Goal: Contribute content: Contribute content

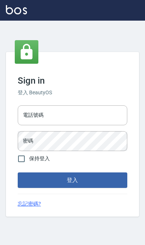
click at [29, 125] on div "電話號碼 電話號碼" at bounding box center [72, 115] width 109 height 20
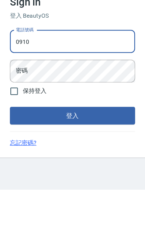
type input "0910967130"
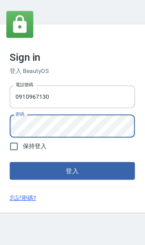
scroll to position [39, 0]
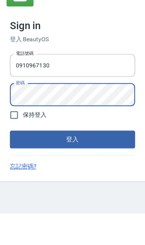
click at [28, 173] on button "登入" at bounding box center [72, 180] width 109 height 15
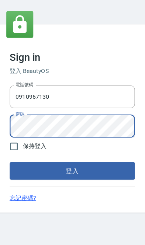
scroll to position [40, 0]
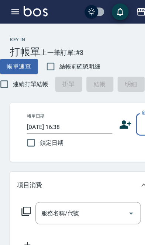
click at [13, 8] on icon "button" at bounding box center [13, 10] width 7 height 4
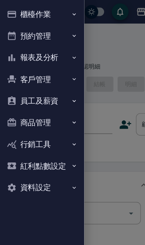
click at [44, 105] on button "商品管理" at bounding box center [37, 107] width 68 height 19
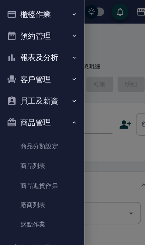
click at [46, 144] on link "商品列表" at bounding box center [37, 145] width 68 height 17
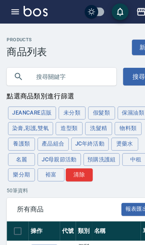
click at [46, 71] on input "text" at bounding box center [61, 67] width 69 height 20
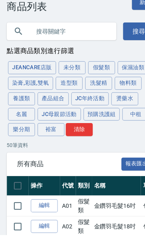
click at [20, 121] on button "養護類" at bounding box center [19, 126] width 24 height 11
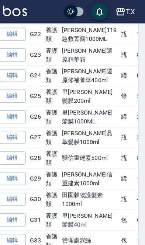
scroll to position [0, 9]
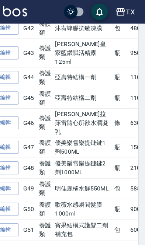
click at [123, 225] on icon "Go to next page" at bounding box center [127, 223] width 9 height 9
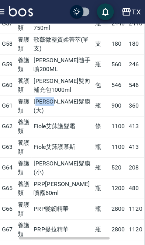
click at [41, 102] on td "[PERSON_NAME]髮膜(大)" at bounding box center [68, 93] width 54 height 18
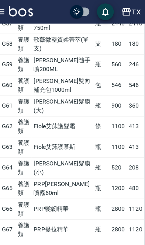
click at [41, 100] on td "[PERSON_NAME]髮膜(大)" at bounding box center [68, 93] width 54 height 18
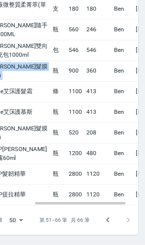
click at [108, 219] on icon "Go to previous page" at bounding box center [112, 223] width 9 height 9
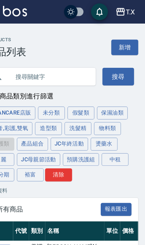
click at [115, 40] on link "新增" at bounding box center [127, 42] width 24 height 14
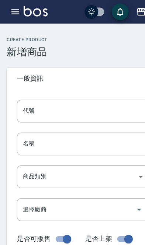
click at [32, 95] on div "代號 代號" at bounding box center [72, 97] width 115 height 20
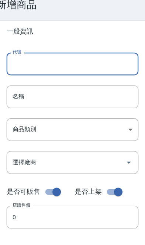
click at [15, 116] on input "名稱" at bounding box center [72, 126] width 115 height 20
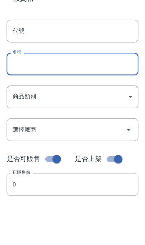
click at [15, 116] on input "名稱" at bounding box center [72, 126] width 115 height 20
paste input "[PERSON_NAME]髮膜(大)"
type input "[PERSON_NAME]髮膜4000ml"
click at [18, 87] on input "代號" at bounding box center [72, 97] width 115 height 20
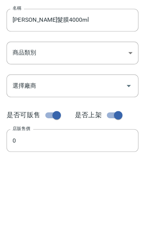
type input "G32"
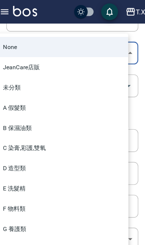
click at [11, 199] on li "G 養護類" at bounding box center [63, 201] width 115 height 18
type input "20c1145a-4fab-4c26-b3f0-732d6e23f54c"
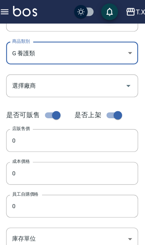
click at [15, 124] on input "0" at bounding box center [72, 123] width 115 height 20
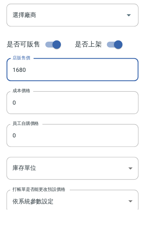
type input "1680"
click at [15, 142] on input "0" at bounding box center [72, 152] width 115 height 20
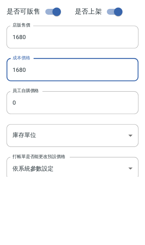
type input "1680"
click at [15, 171] on input "0" at bounding box center [72, 181] width 115 height 20
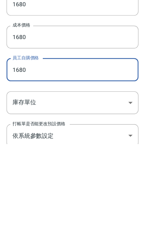
type input "1680"
click at [16, 87] on body "T.X 登出 櫃檯作業 打帳單 帳單列表 掛單列表 座位開單 營業儀表板 現金收支登錄 高階收支登錄 材料自購登錄 每日結帳 排班表 現場電腦打卡 掃碼打卡 …" at bounding box center [72, 146] width 145 height 509
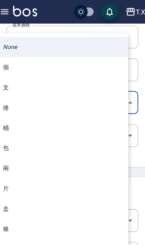
click at [59, 235] on li "瓶" at bounding box center [63, 236] width 115 height 18
type input "瓶"
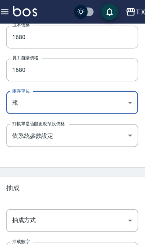
click at [83, 191] on body "T.X 登出 櫃檯作業 打帳單 帳單列表 掛單列表 座位開單 營業儀表板 現金收支登錄 高階收支登錄 材料自購登錄 每日結帳 排班表 現場電腦打卡 掃碼打卡 …" at bounding box center [72, 26] width 145 height 509
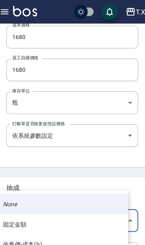
click at [28, 220] on li "依售價-成本(%)" at bounding box center [63, 214] width 115 height 18
type input "byCost"
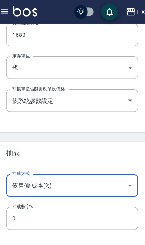
click at [9, 235] on button "新增" at bounding box center [18, 235] width 24 height 14
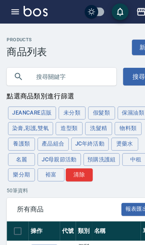
click at [21, 130] on button "養護類" at bounding box center [19, 126] width 24 height 11
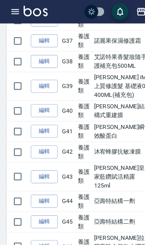
scroll to position [828, 0]
